Goal: Check status: Check status

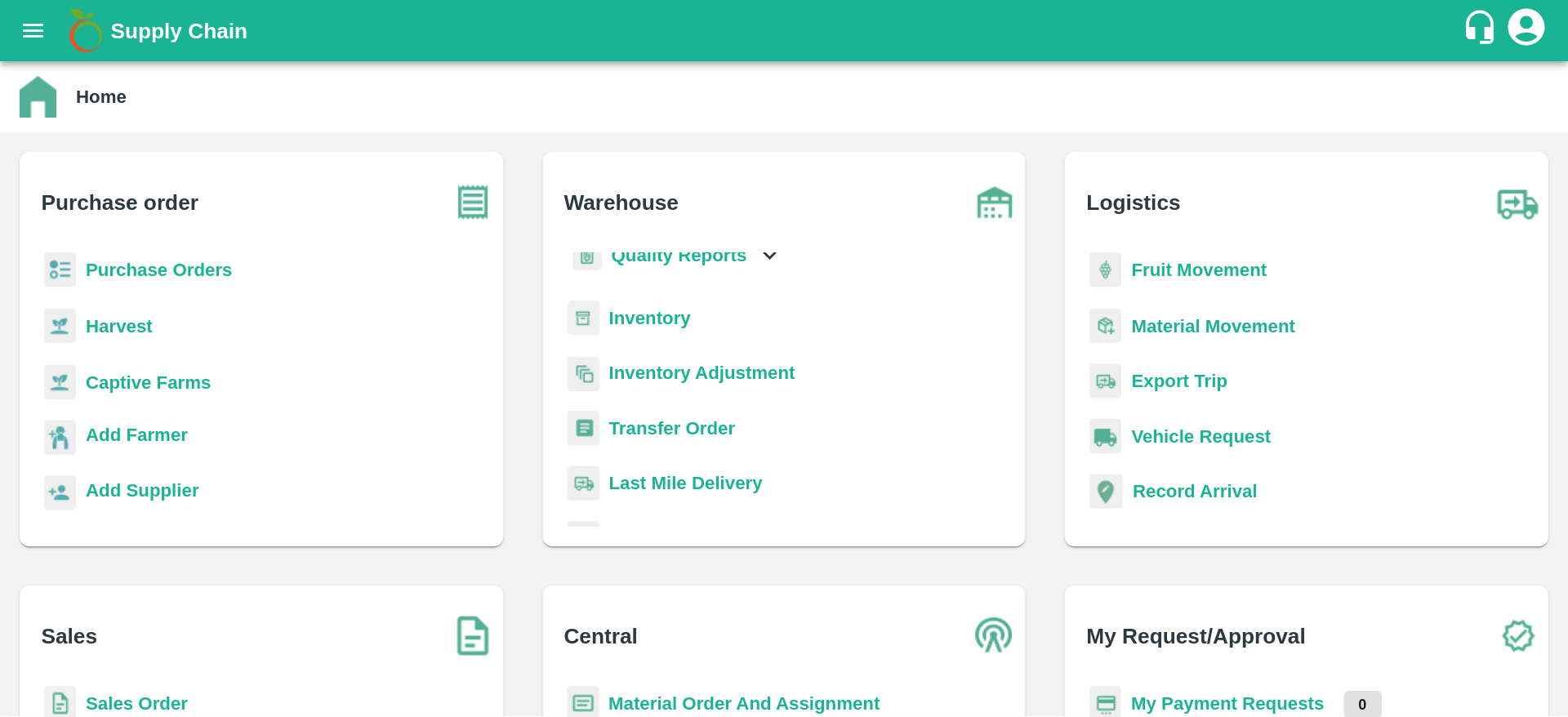
scroll to position [64, 0]
click at [421, 290] on b "Transfer Order" at bounding box center [447, 286] width 84 height 13
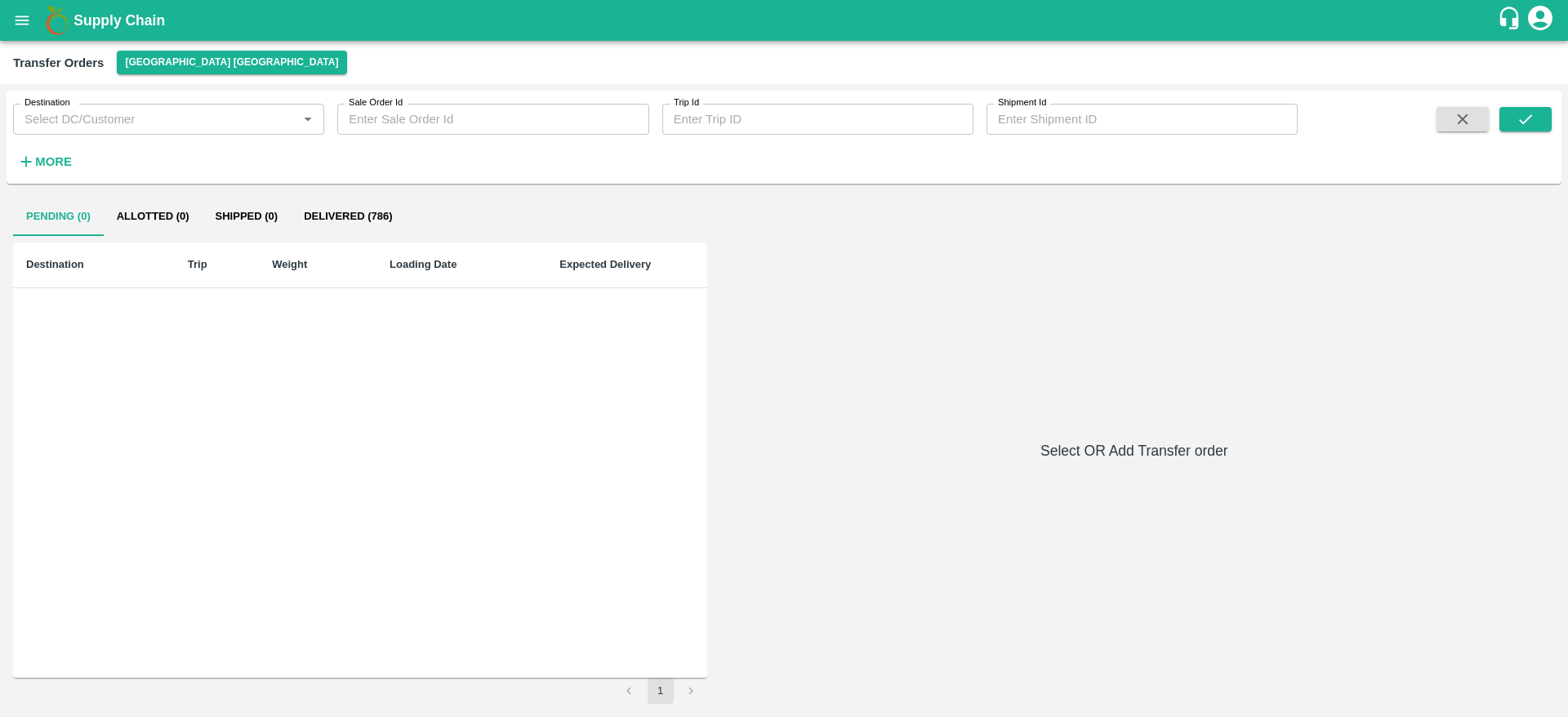
drag, startPoint x: 835, startPoint y: 18, endPoint x: 1028, endPoint y: 315, distance: 354.2
click at [1028, 315] on div "Pending (0) Allotted (0) Shipped (0) Delivered (786) Destination Trip Weight Lo…" at bounding box center [783, 450] width 1542 height 507
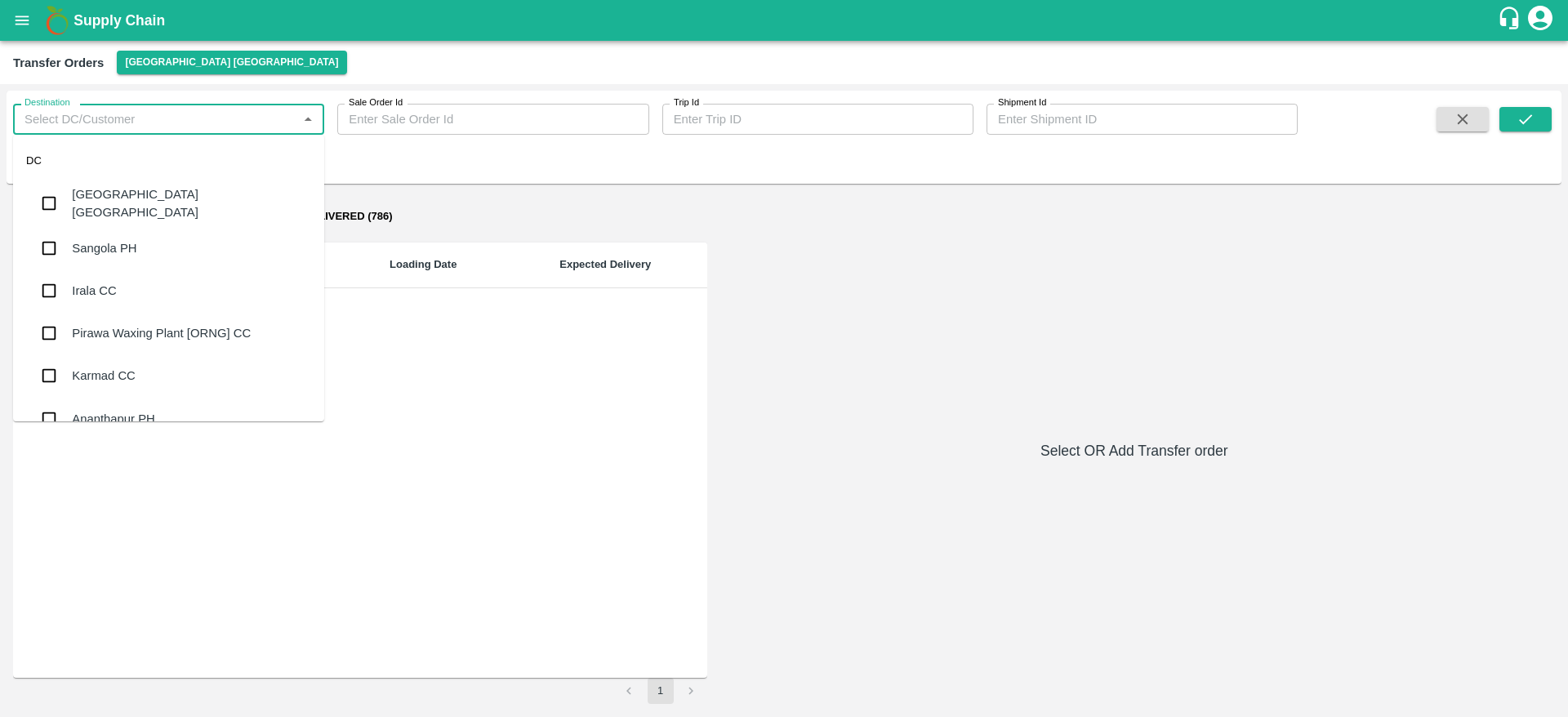
click at [103, 123] on input "Destination" at bounding box center [155, 119] width 274 height 21
click at [922, 317] on div "Pending (0) Allotted (0) Shipped (0) Delivered (786) Destination Trip Weight Lo…" at bounding box center [783, 450] width 1542 height 507
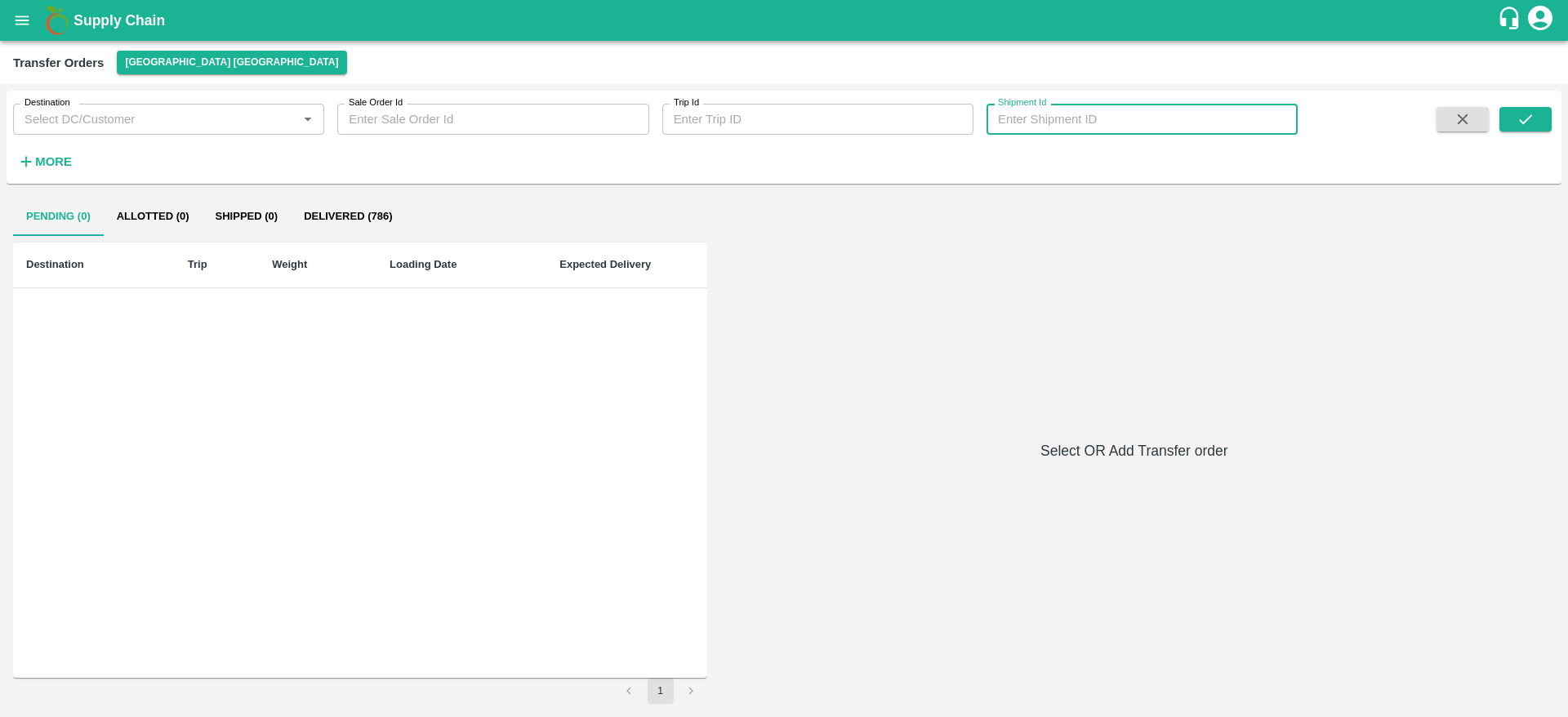
click at [1044, 110] on input "Shipment Id" at bounding box center [1142, 119] width 311 height 31
type input "354970"
click at [1044, 125] on button "submit" at bounding box center [1525, 119] width 53 height 25
